Goal: Transaction & Acquisition: Purchase product/service

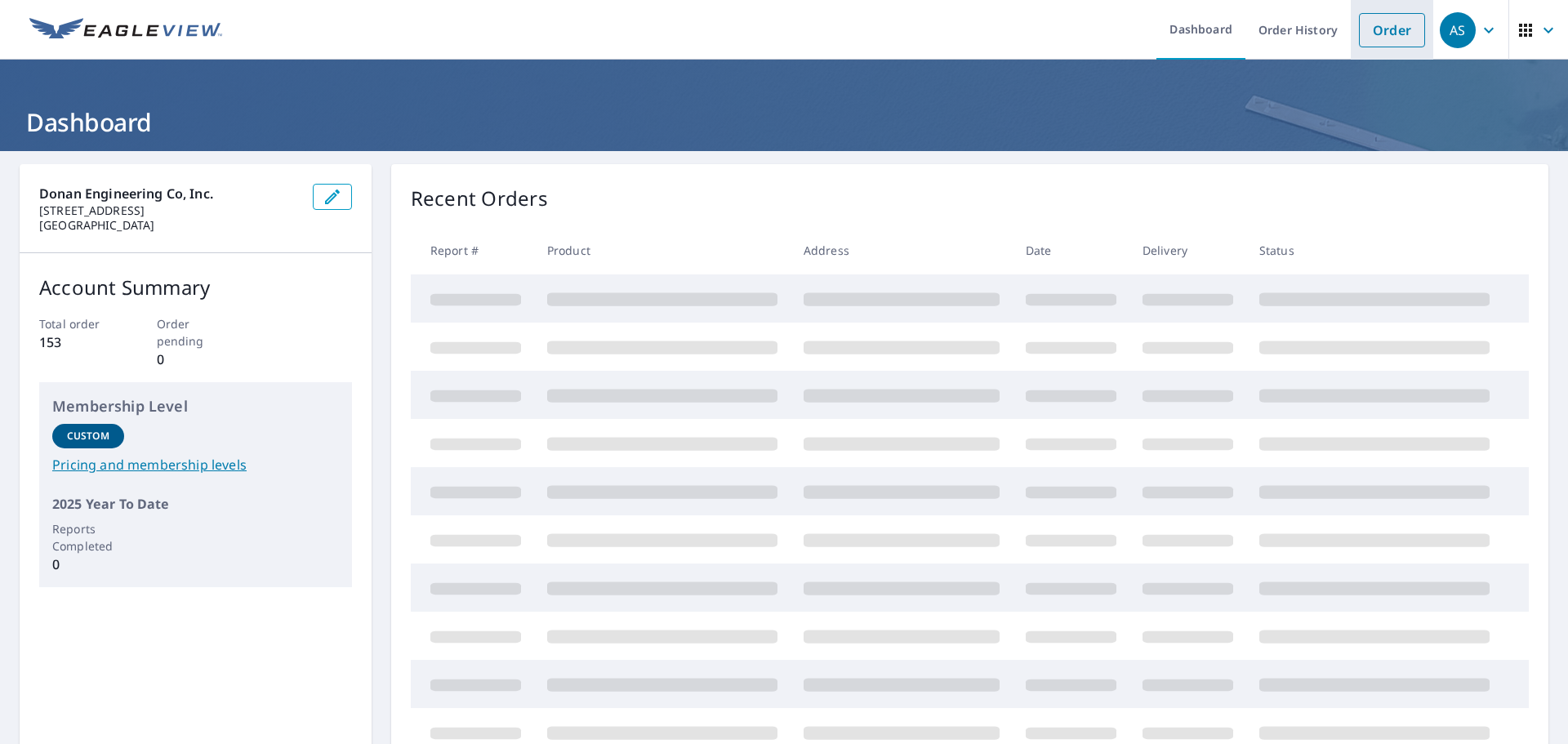
click at [1370, 30] on link "Order" at bounding box center [1393, 30] width 67 height 35
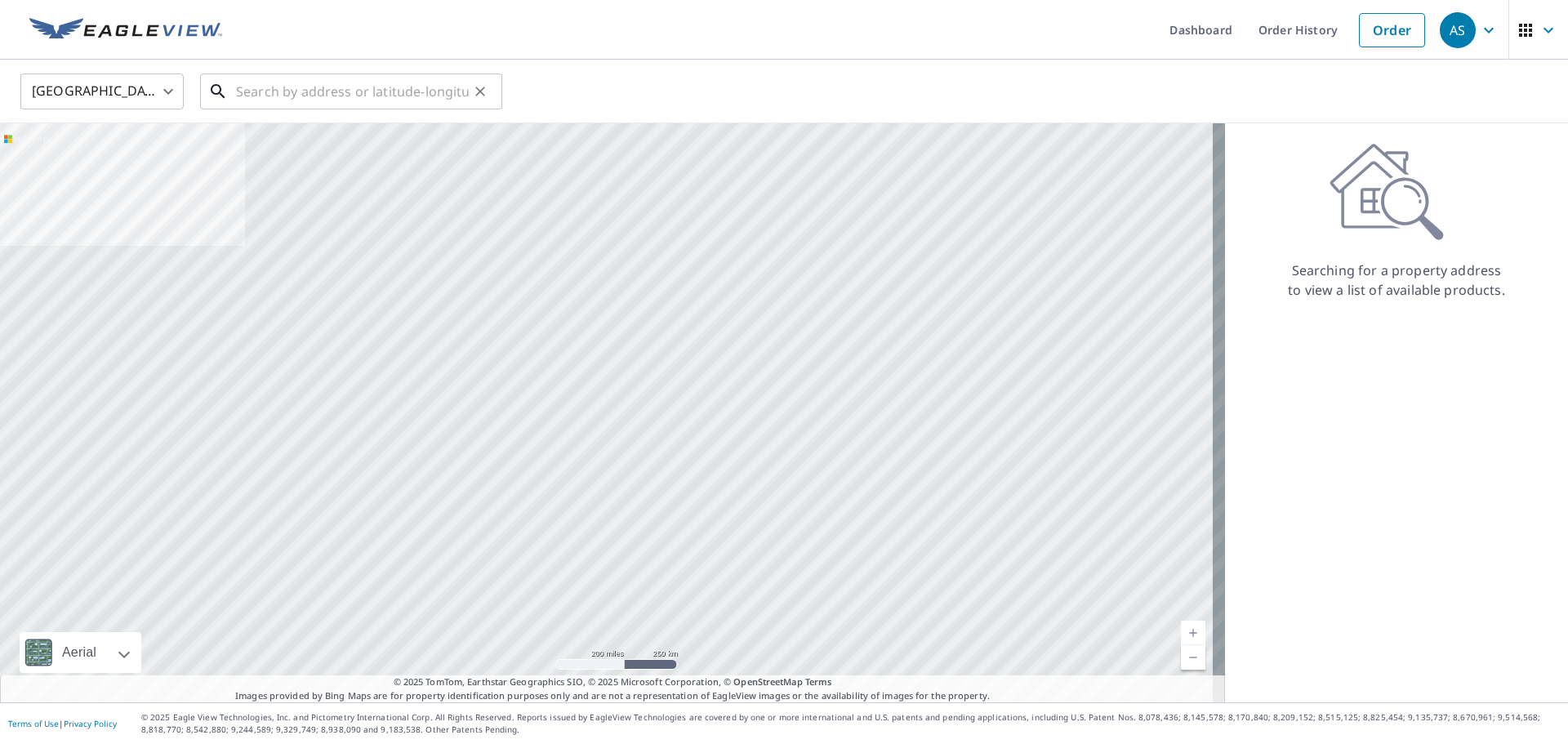
click at [312, 90] on input "text" at bounding box center [353, 91] width 233 height 46
paste input "[STREET_ADDRESS]"
click at [375, 91] on input "[STREET_ADDRESS]" at bounding box center [353, 91] width 233 height 46
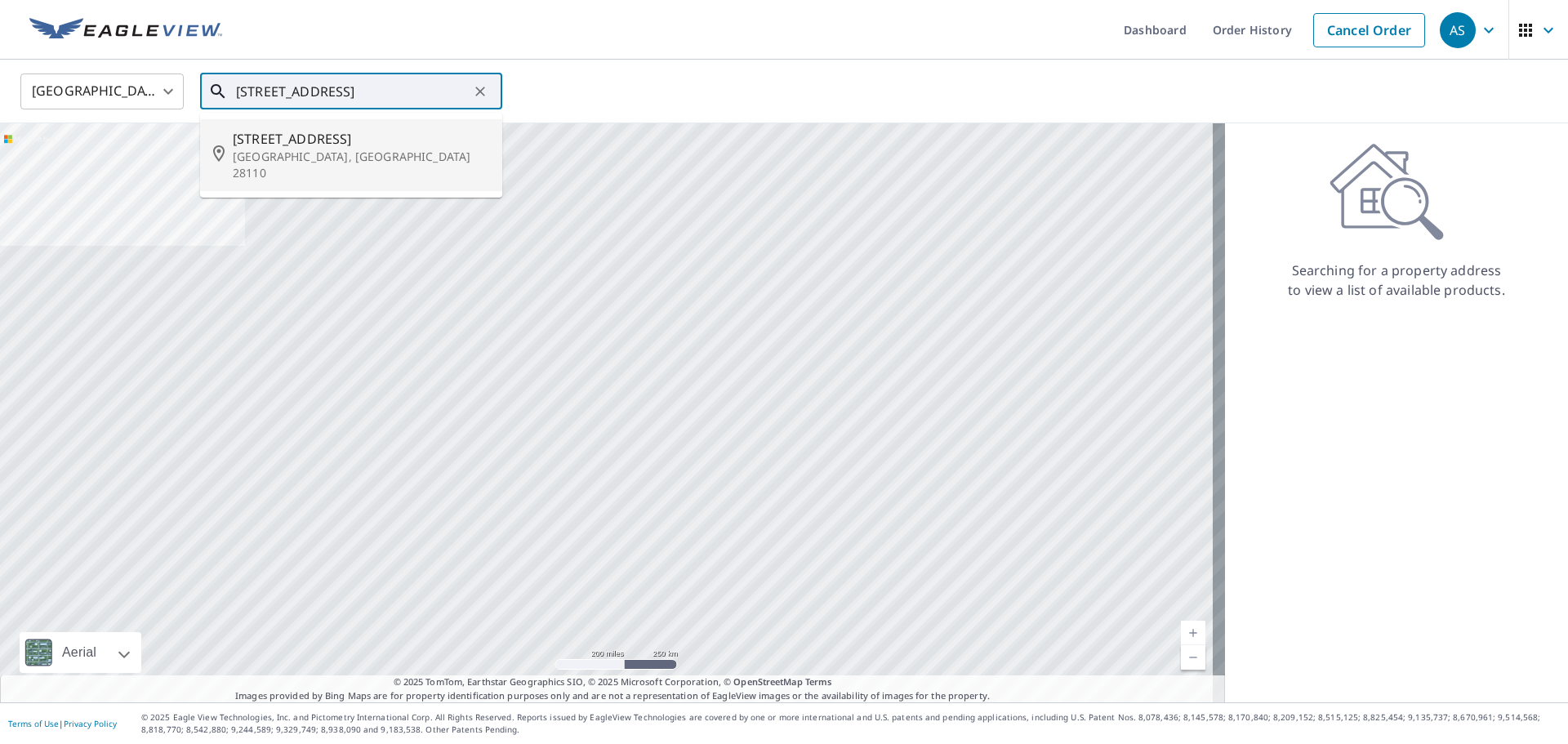
click at [332, 155] on p "[GEOGRAPHIC_DATA], [GEOGRAPHIC_DATA] 28110" at bounding box center [360, 164] width 256 height 33
type input "[STREET_ADDRESS]"
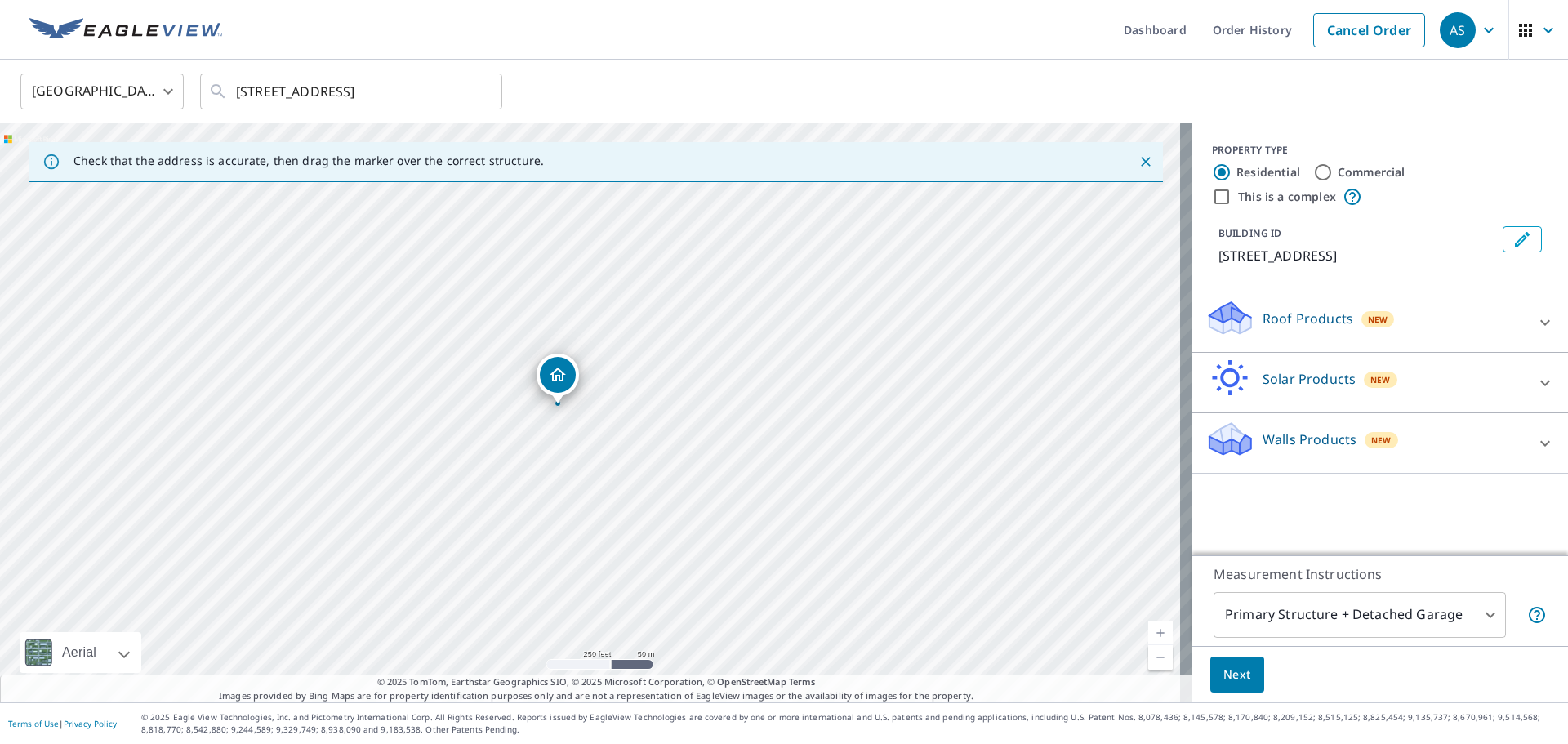
click at [1536, 319] on icon at bounding box center [1545, 322] width 20 height 20
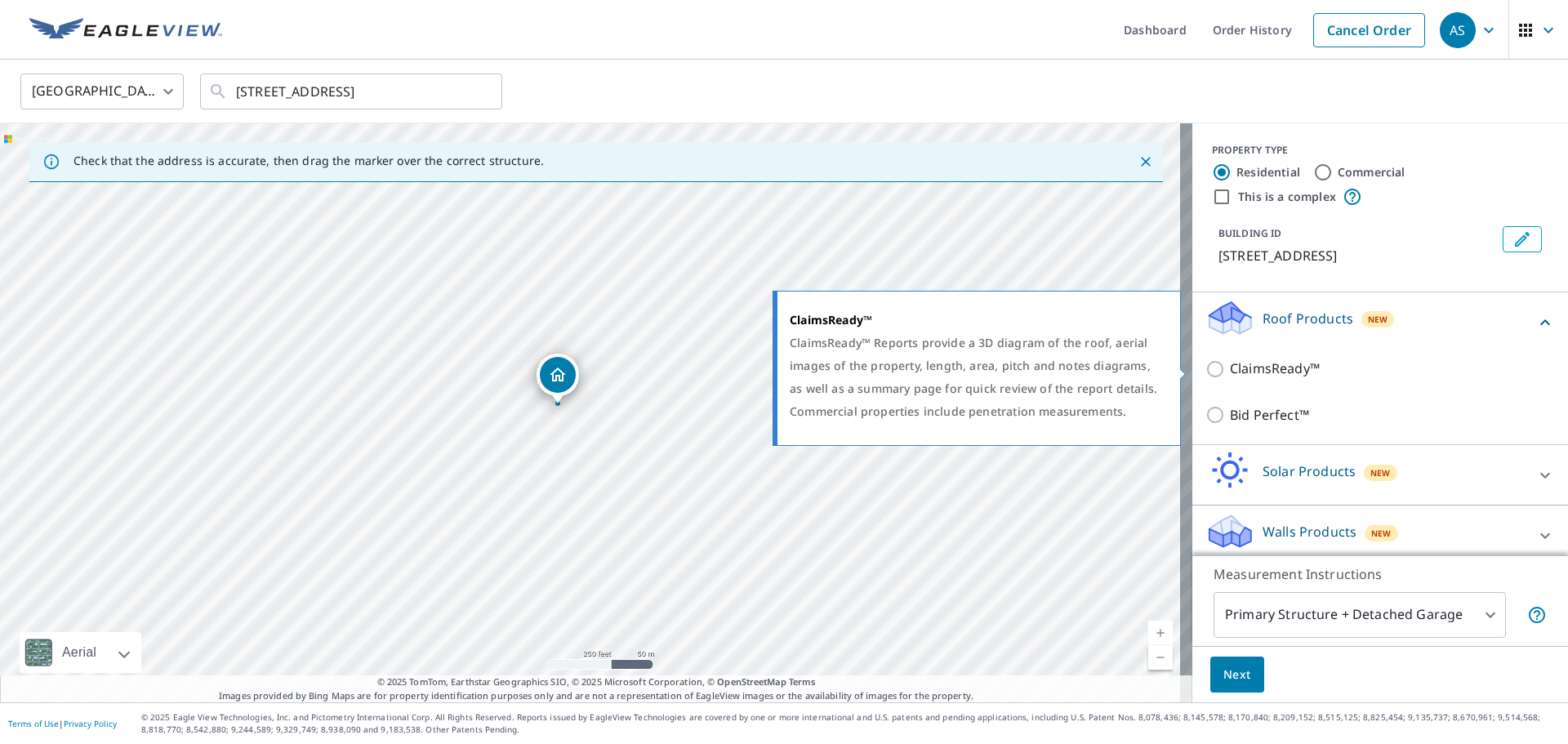
click at [1206, 372] on input "ClaimsReady™" at bounding box center [1218, 369] width 24 height 20
checkbox input "true"
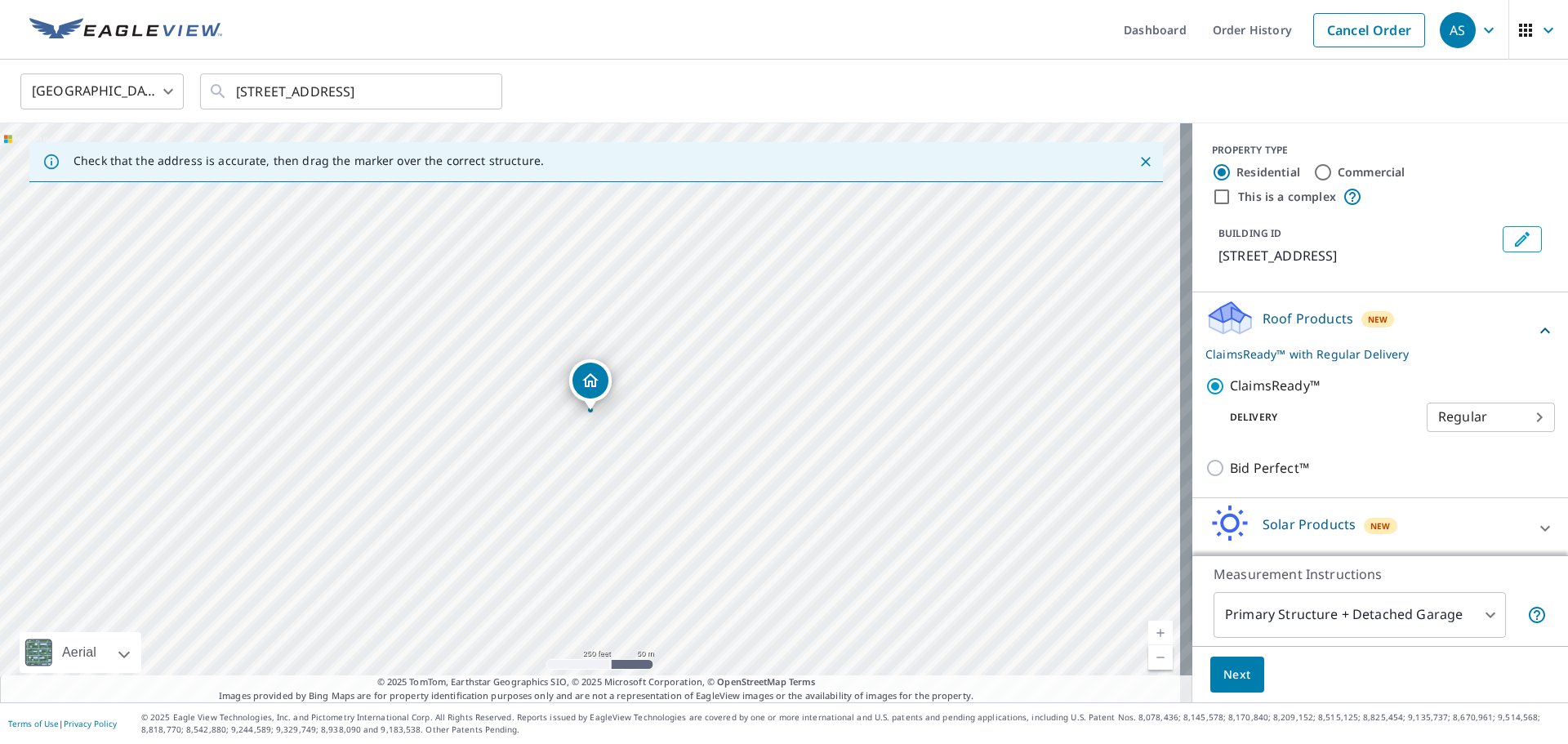
click at [1227, 679] on span "Next" at bounding box center [1238, 676] width 28 height 21
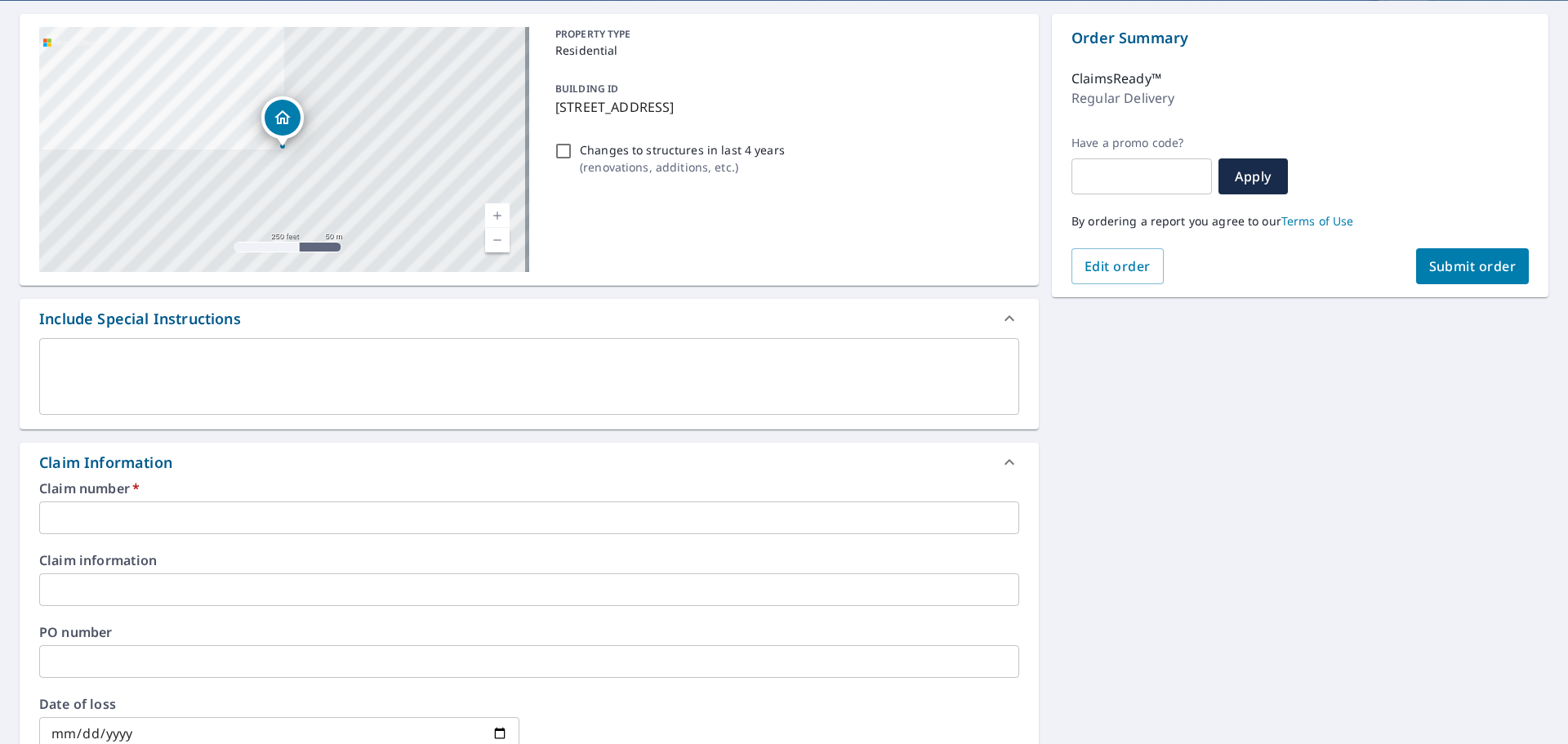
scroll to position [163, 0]
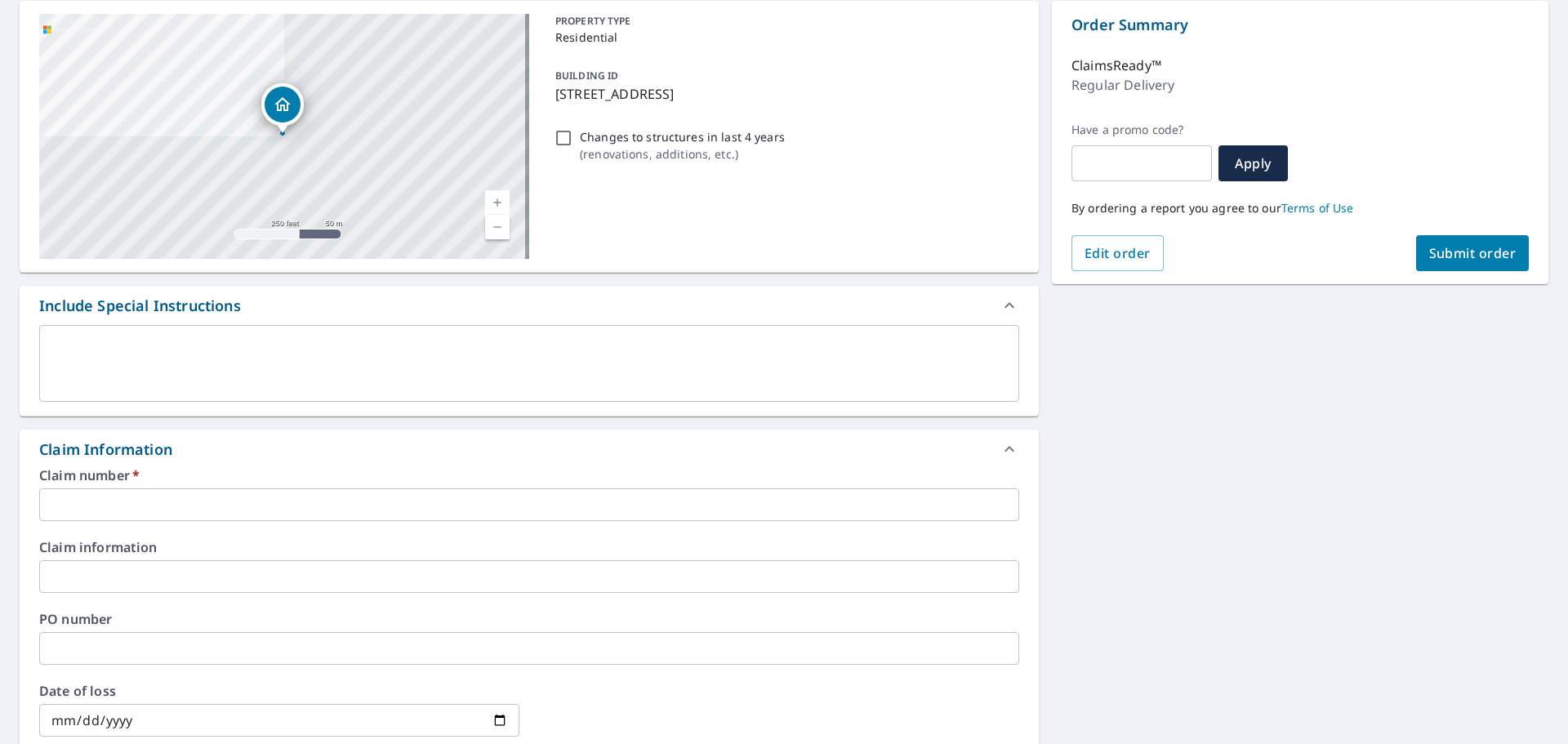
click at [133, 502] on input "text" at bounding box center [529, 505] width 981 height 33
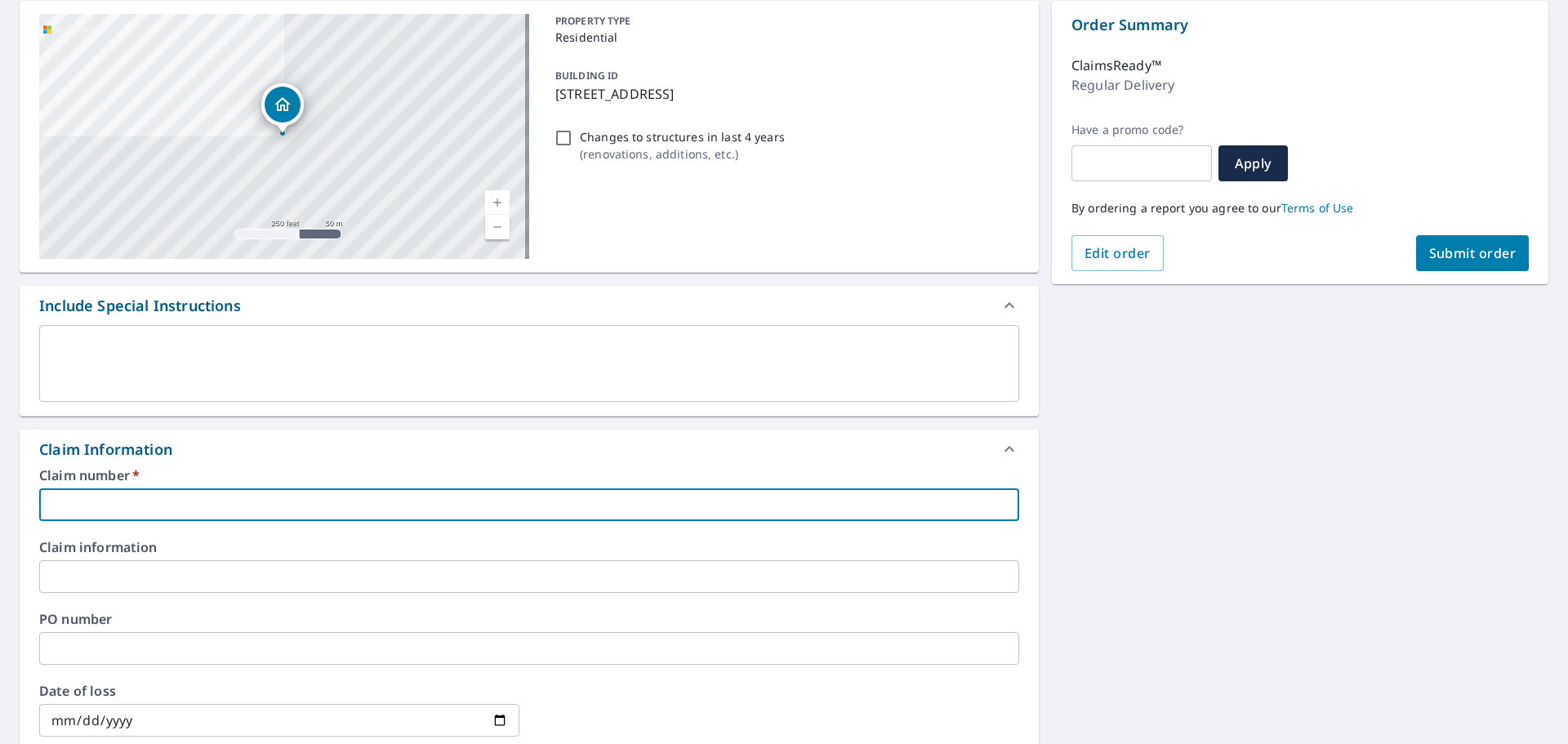
paste input "25-09622522"
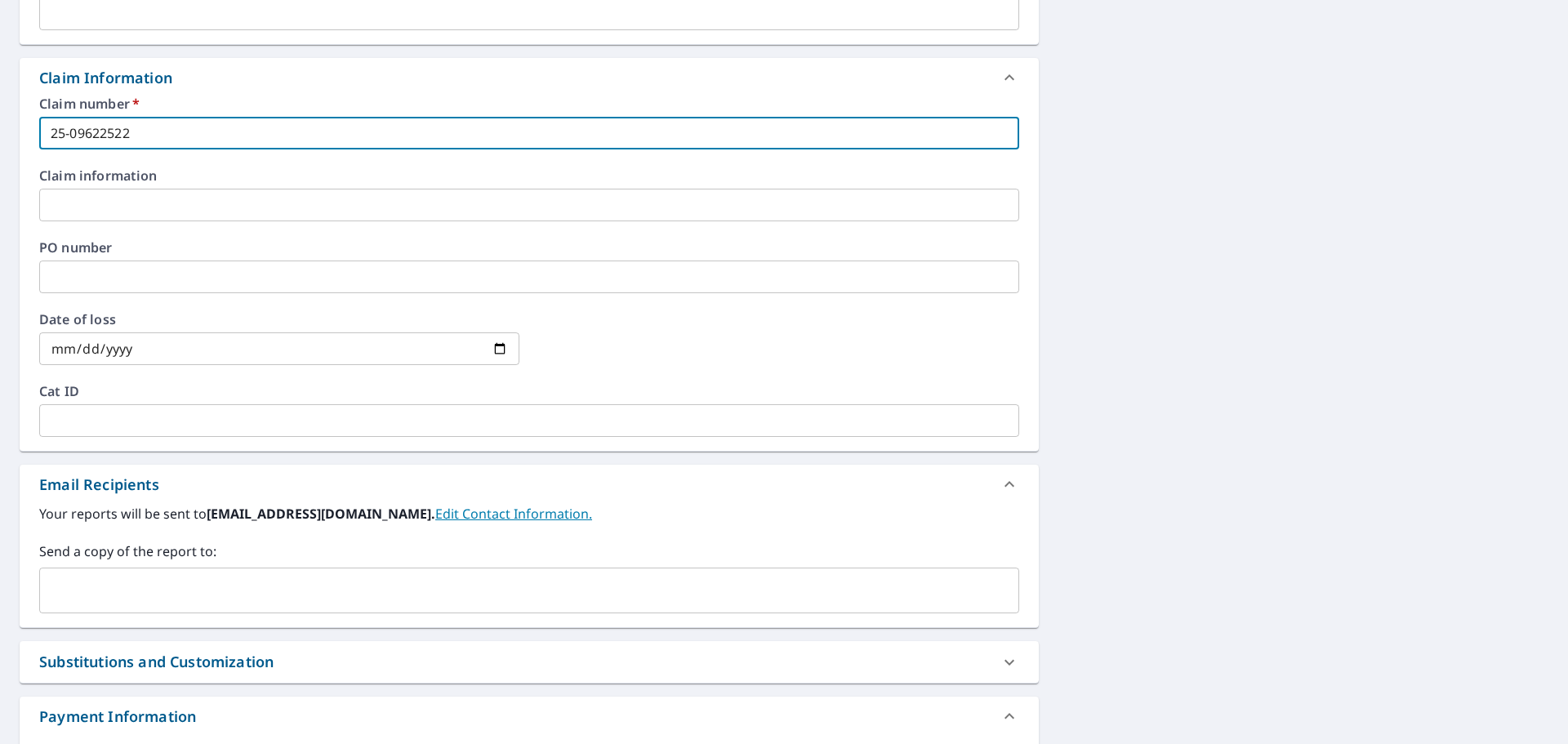
scroll to position [571, 0]
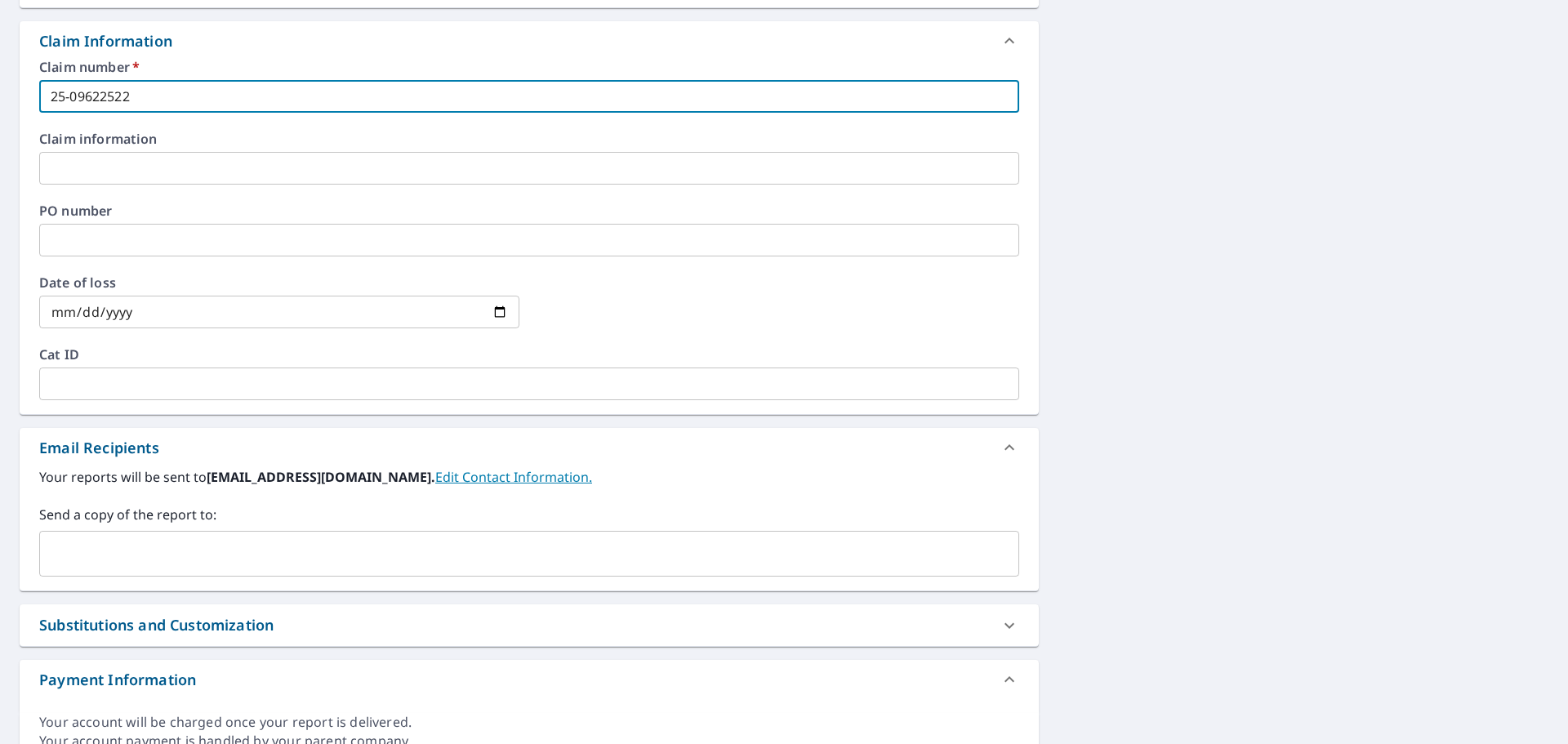
type input "25-09622522"
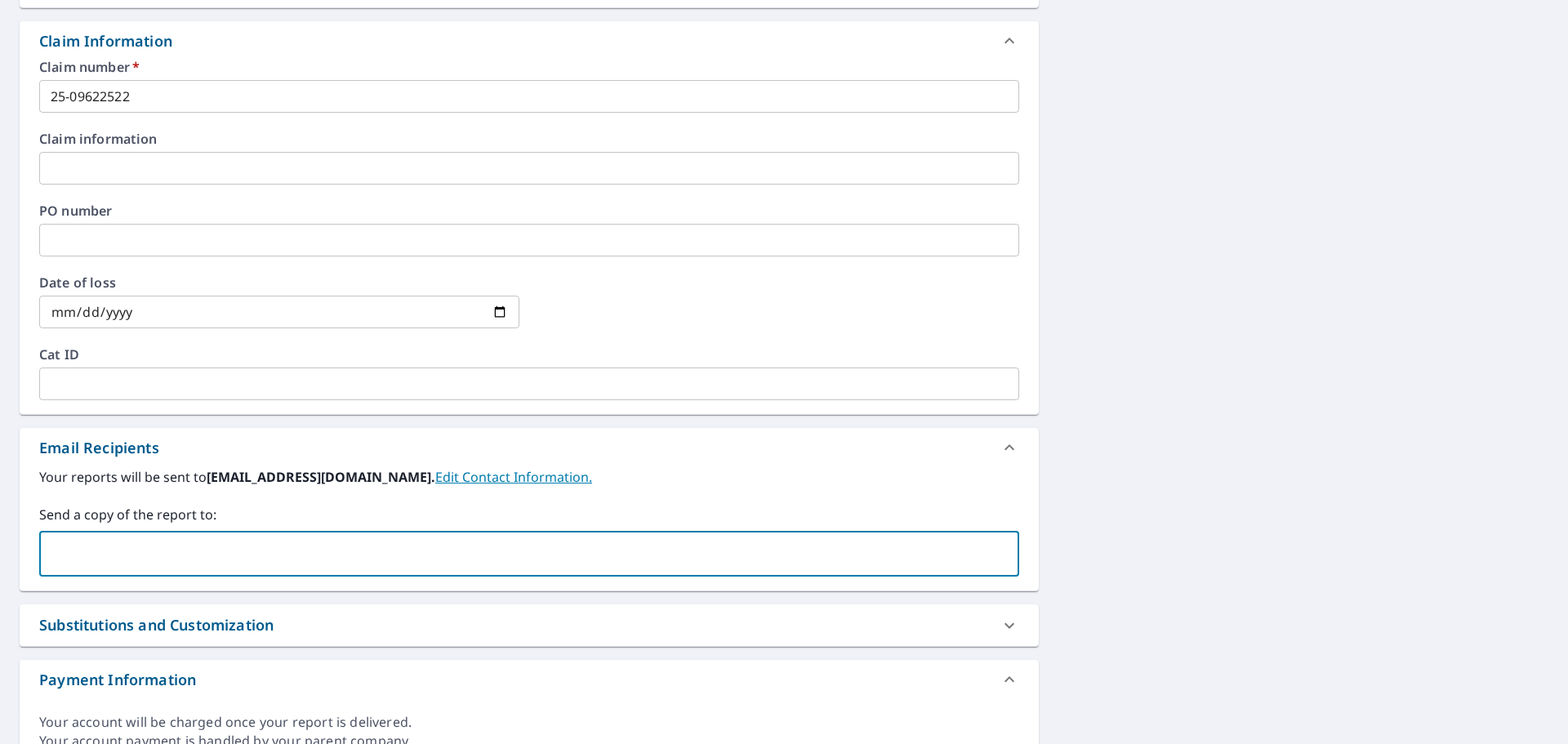
paste input "[EMAIL_ADDRESS][DOMAIN_NAME]"
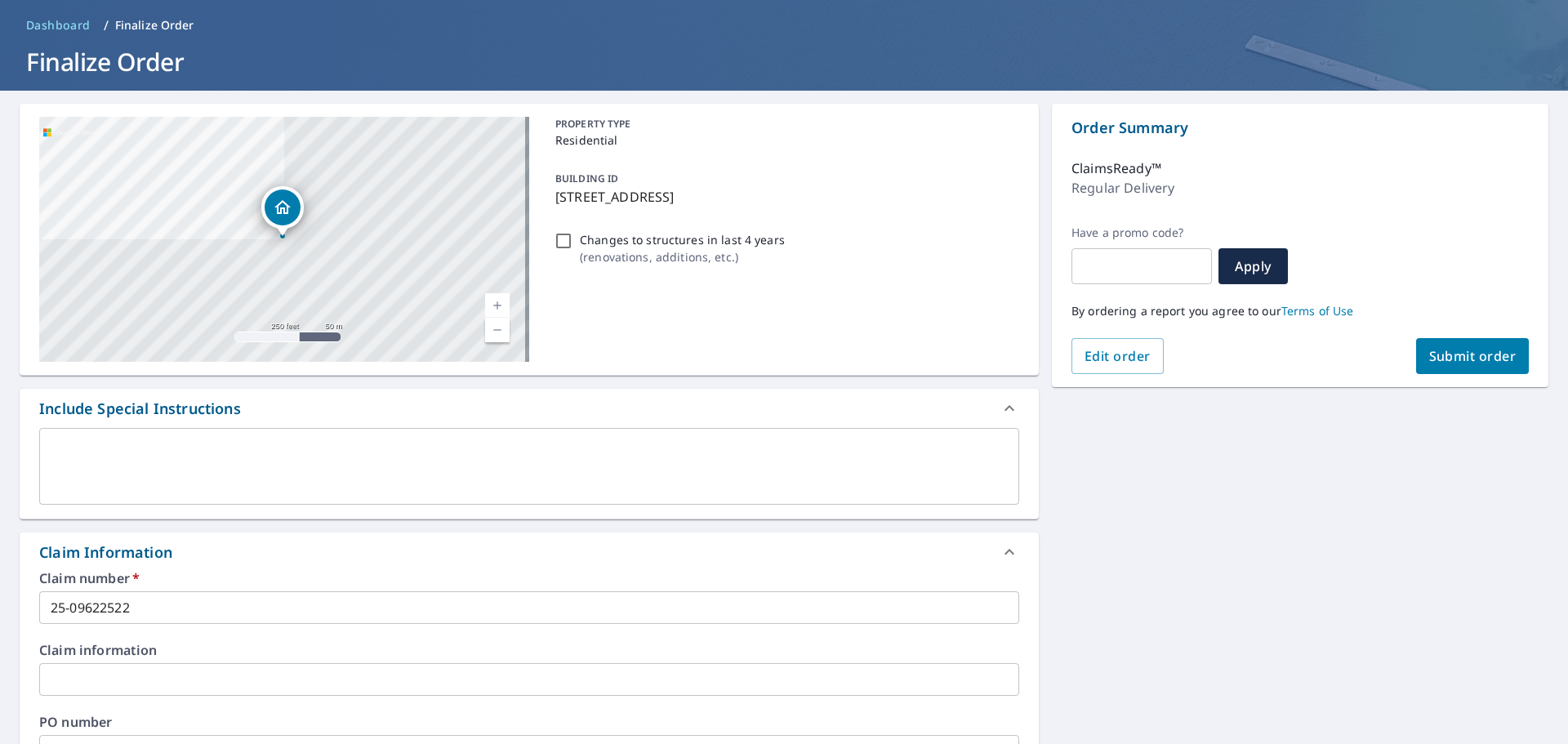
scroll to position [0, 0]
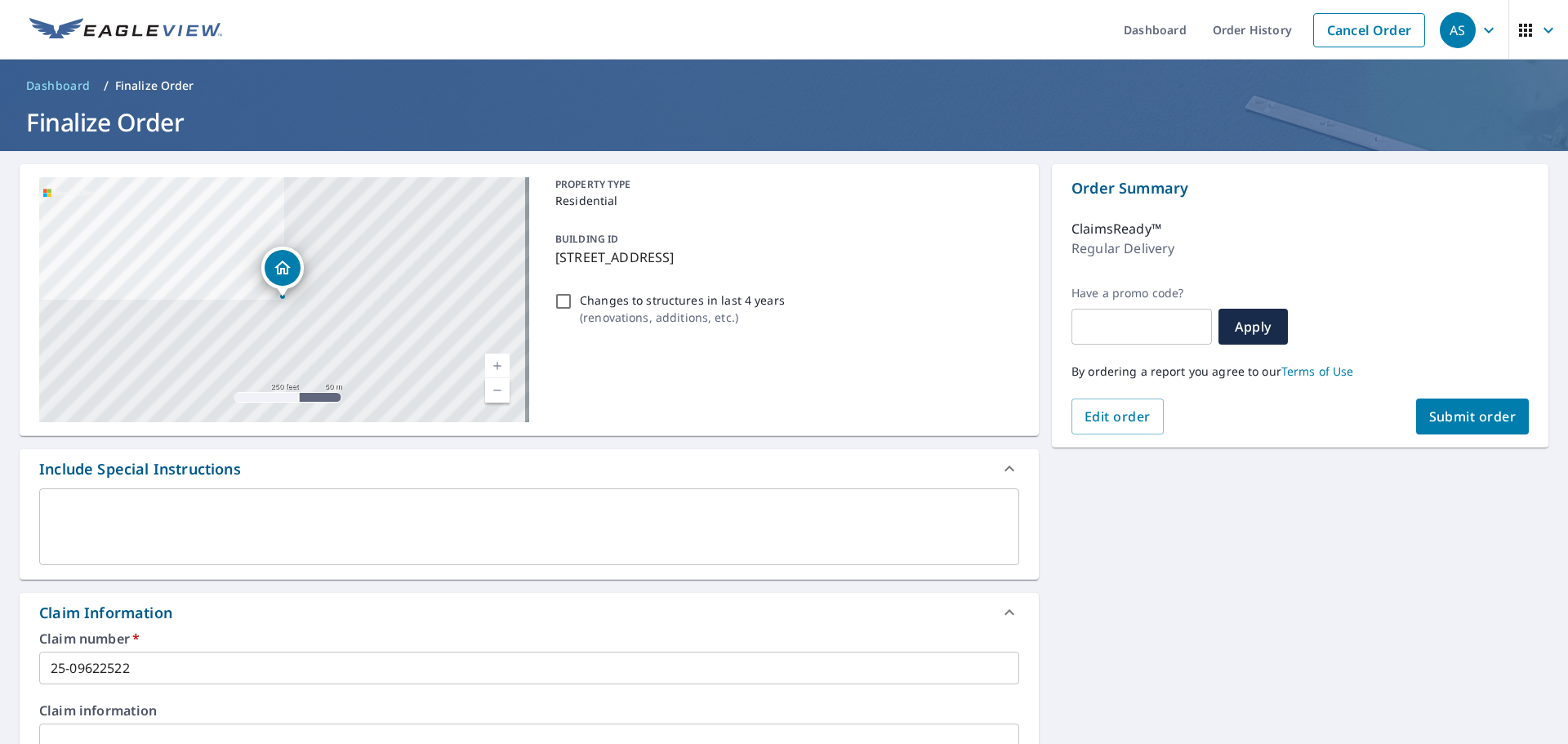
type input "[EMAIL_ADDRESS][DOMAIN_NAME]"
click at [1453, 401] on button "Submit order" at bounding box center [1473, 417] width 114 height 36
